Goal: Navigation & Orientation: Find specific page/section

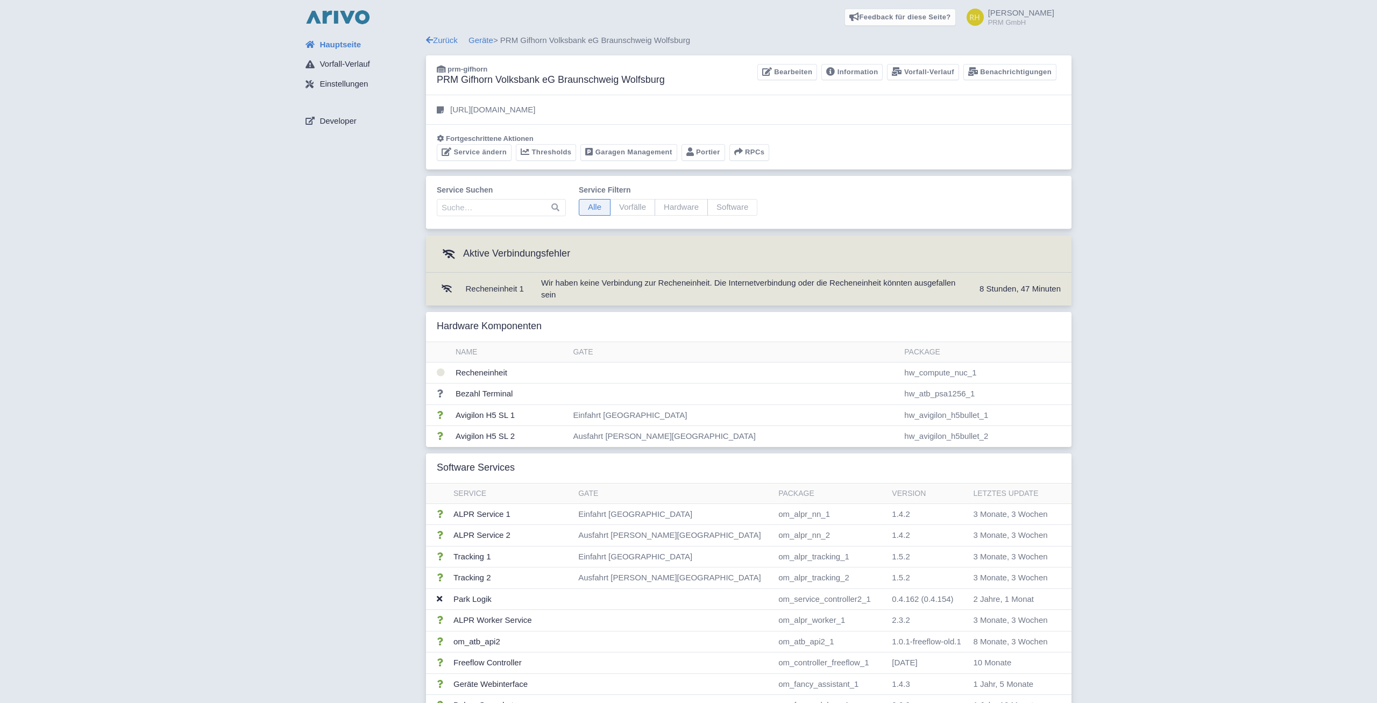
click at [322, 19] on img at bounding box center [337, 17] width 69 height 17
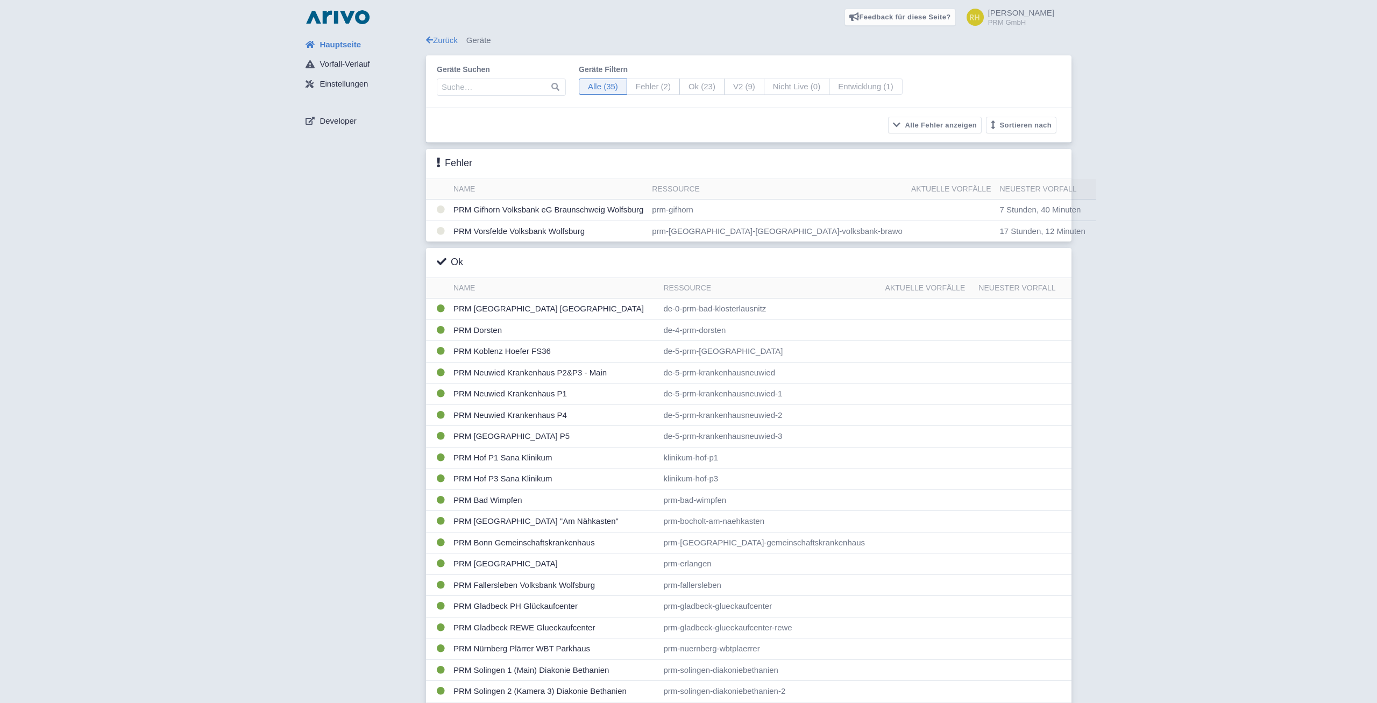
click at [273, 294] on div "Hauptseite Vorfall-Verlauf Einstellungen Developer Zurück Geräte Geräte suchen …" at bounding box center [689, 537] width 1360 height 1006
